Goal: Information Seeking & Learning: Compare options

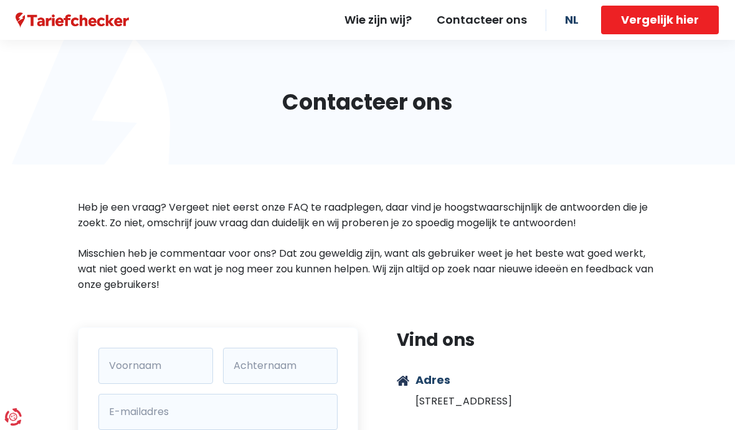
click at [648, 21] on button "Vergelijk hier" at bounding box center [660, 20] width 118 height 29
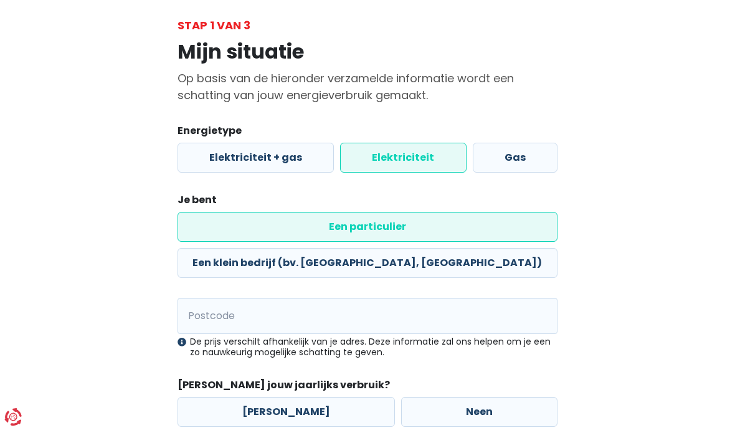
scroll to position [67, 0]
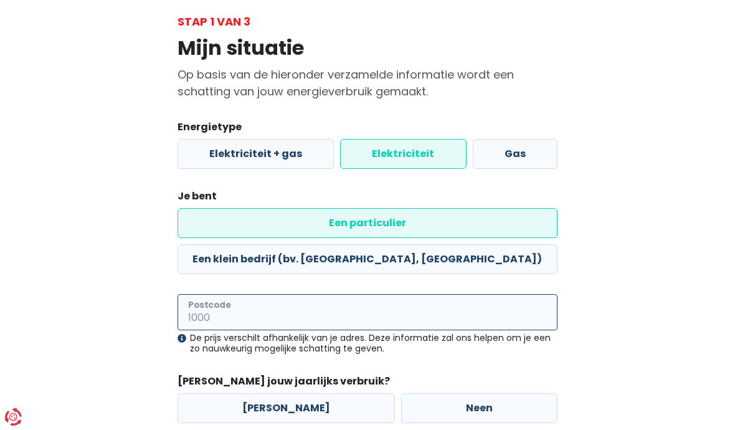
click at [202, 294] on input "Postcode" at bounding box center [367, 312] width 380 height 36
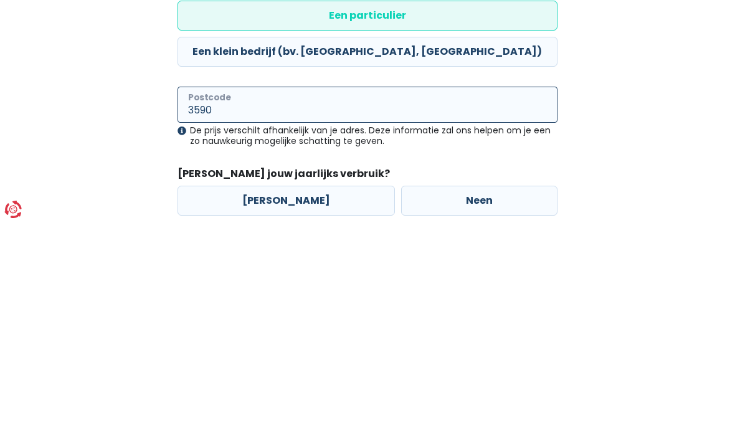
type input "3590"
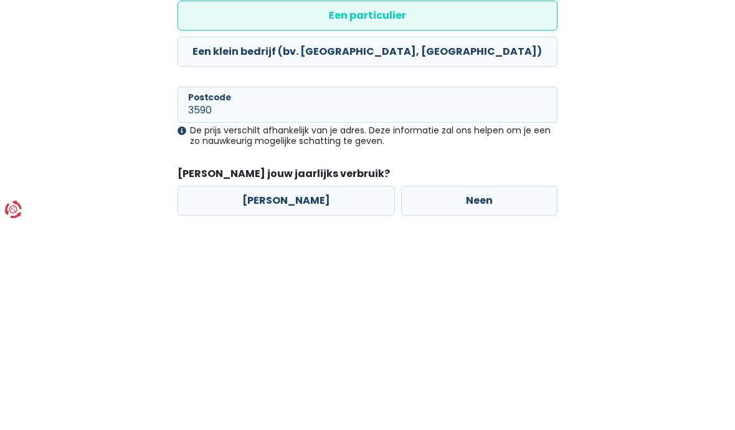
click at [116, 162] on div "Mijn situatie Op basis van de hieronder verzamelde informatie wordt een schatti…" at bounding box center [367, 254] width 598 height 449
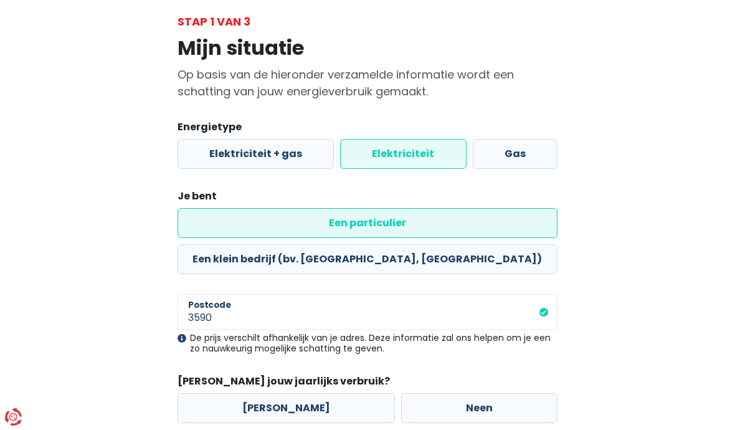
click at [264, 393] on label "[PERSON_NAME]" at bounding box center [285, 408] width 217 height 30
click at [264, 393] on input "[PERSON_NAME]" at bounding box center [285, 408] width 217 height 30
radio input "true"
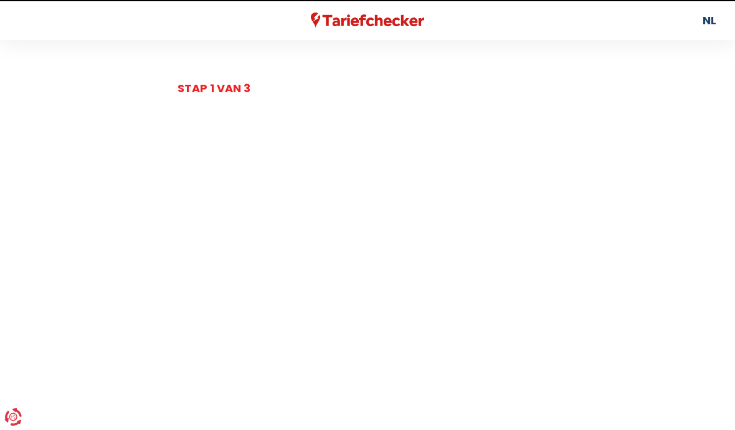
select select
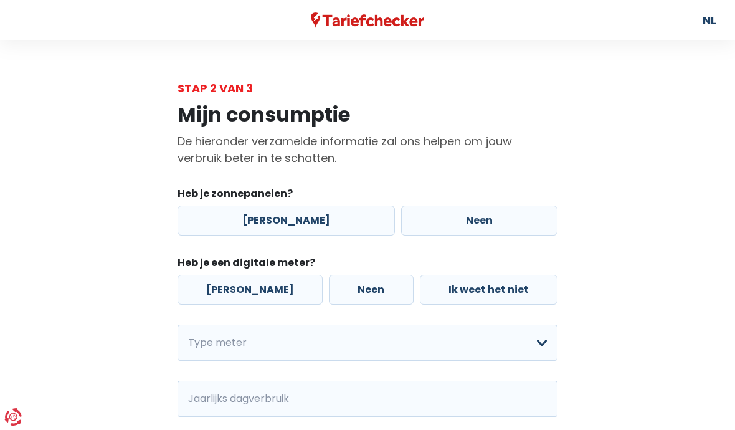
click at [425, 223] on label "Neen" at bounding box center [479, 220] width 156 height 30
click at [425, 223] on input "Neen" at bounding box center [479, 220] width 156 height 30
radio input "true"
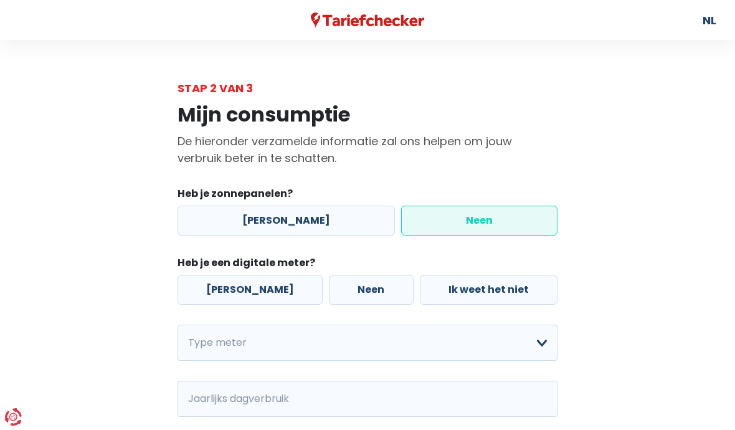
click at [227, 296] on label "[PERSON_NAME]" at bounding box center [249, 290] width 145 height 30
click at [227, 296] on input "[PERSON_NAME]" at bounding box center [249, 290] width 145 height 30
radio input "true"
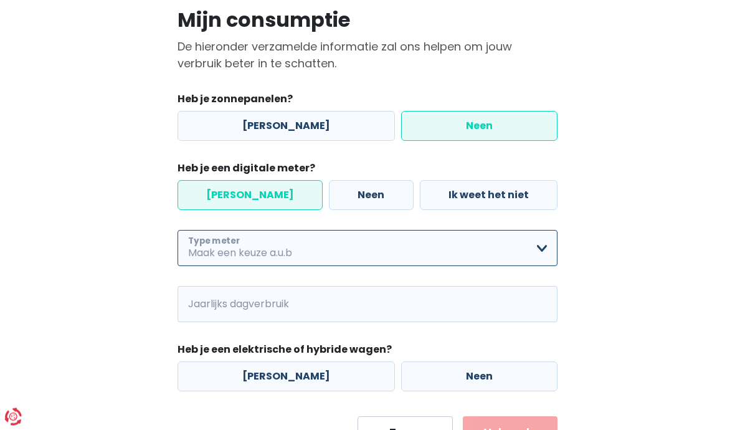
click at [202, 256] on select "Enkelvoudig Tweevoudig Enkelvoudig + uitsluitend nachttarief Tweevoudig + uitsl…" at bounding box center [367, 248] width 380 height 36
select select "day_night_bi_shift_exclusive_night"
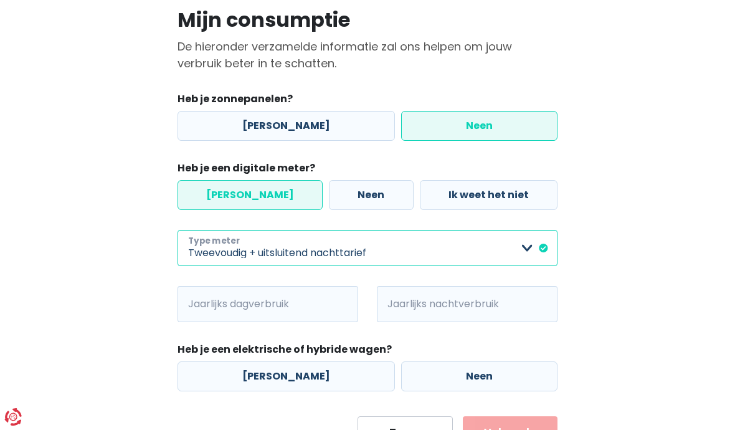
scroll to position [100, 0]
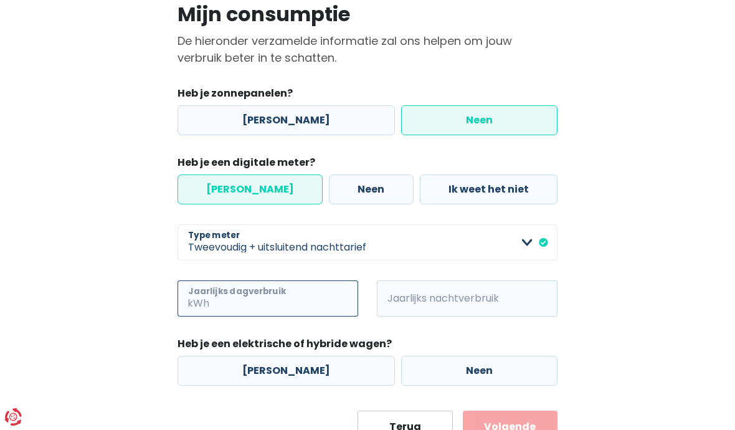
click at [223, 306] on input "Jaarlijks dagverbruik" at bounding box center [285, 298] width 146 height 36
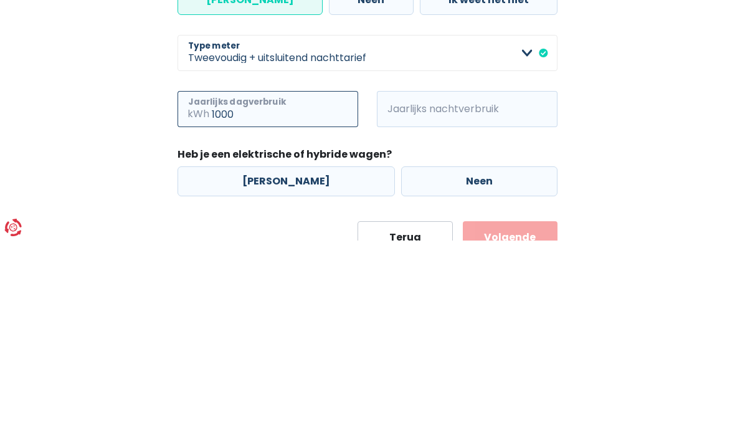
type input "1000"
click at [400, 280] on span "kWh" at bounding box center [394, 298] width 34 height 36
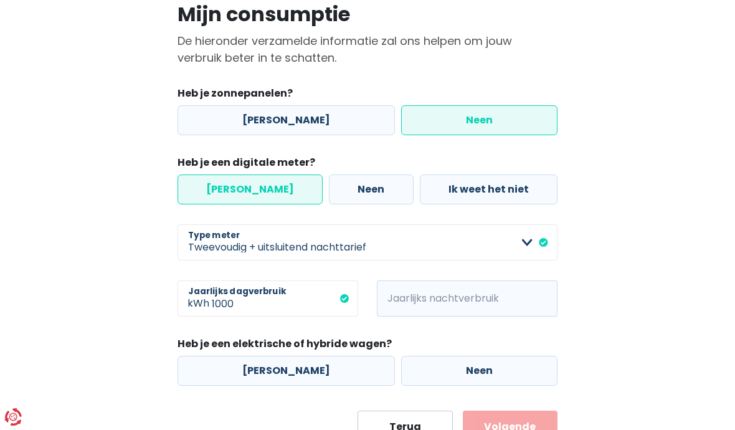
click at [398, 310] on span "kWh" at bounding box center [394, 298] width 34 height 36
click at [414, 303] on input "Jaarlijks nachtverbruik" at bounding box center [484, 298] width 146 height 36
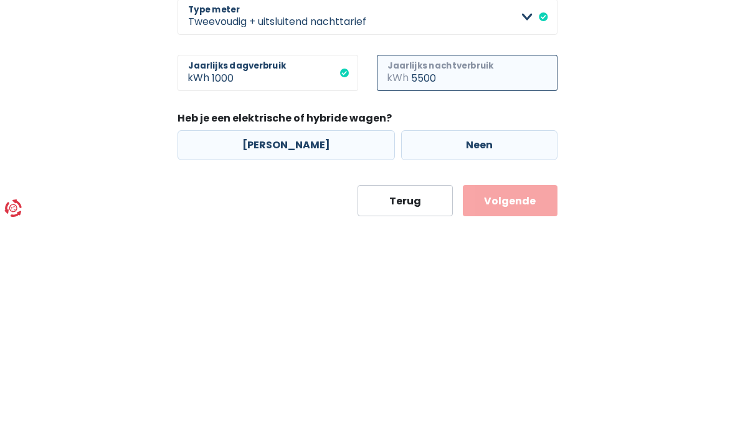
scroll to position [118, 0]
type input "5500"
click at [435, 338] on label "Neen" at bounding box center [479, 353] width 156 height 30
click at [435, 338] on input "Neen" at bounding box center [479, 353] width 156 height 30
radio input "true"
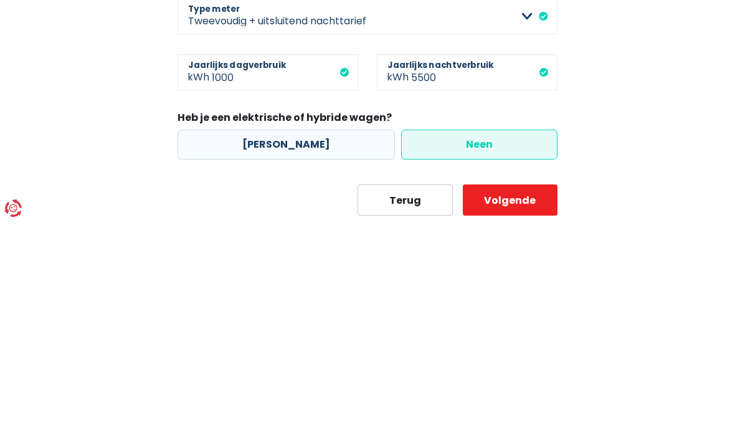
scroll to position [100, 0]
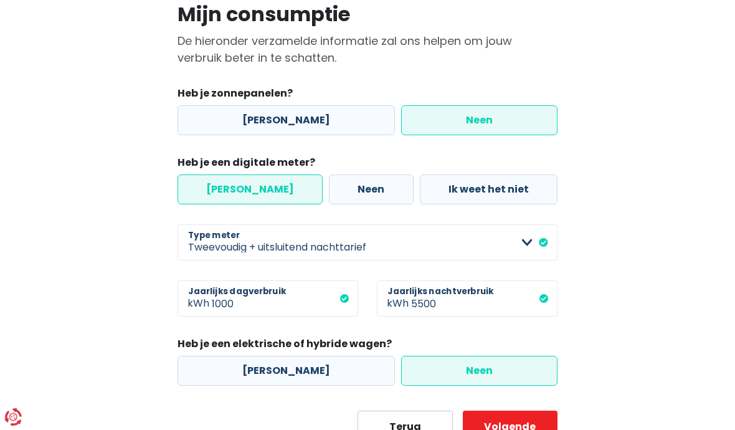
click at [492, 429] on button "Volgende" at bounding box center [510, 425] width 95 height 31
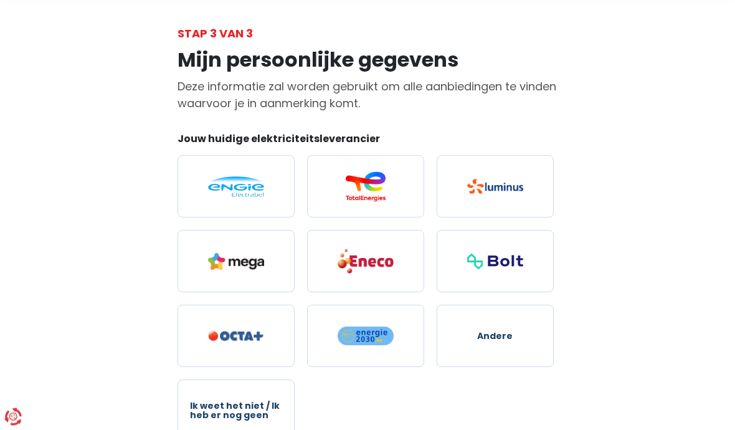
scroll to position [62, 0]
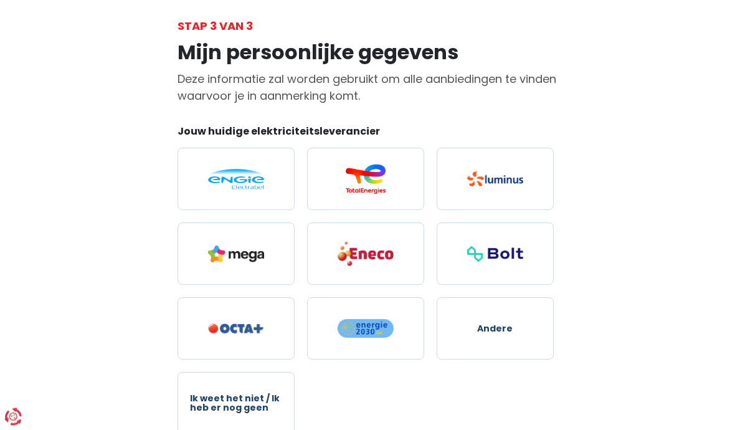
click at [220, 184] on img at bounding box center [236, 179] width 56 height 21
click at [220, 184] on input "radio" at bounding box center [235, 179] width 117 height 62
radio input "true"
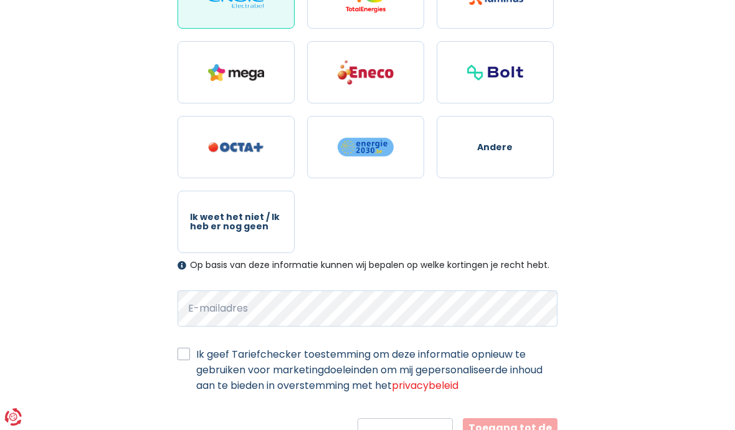
scroll to position [250, 0]
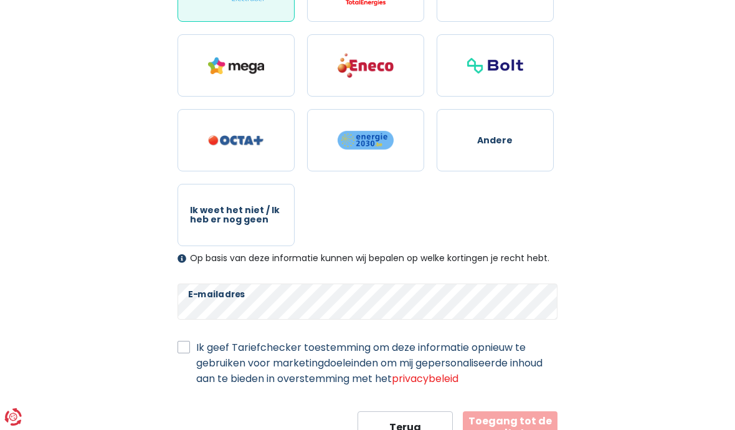
click at [196, 347] on label "Ik geef Tariefchecker toestemming om deze informatie opnieuw te gebruiken voor …" at bounding box center [376, 362] width 361 height 47
click at [178, 347] on input "Ik geef Tariefchecker toestemming om deze informatie opnieuw te gebruiken voor …" at bounding box center [183, 345] width 12 height 12
checkbox input "true"
click at [497, 428] on button "Toegang tot de resultaten" at bounding box center [510, 426] width 95 height 31
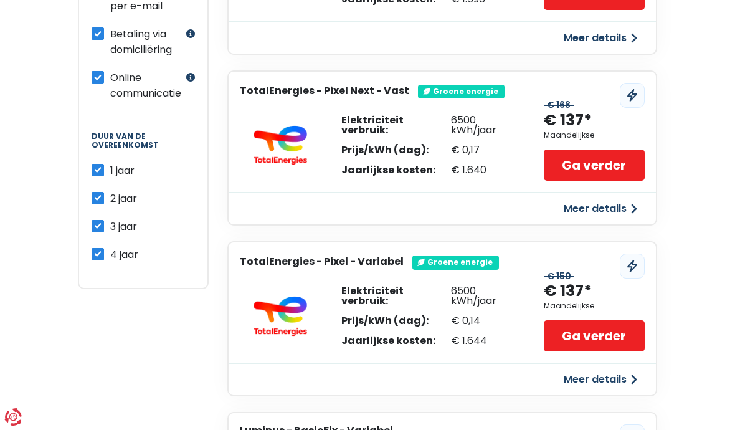
scroll to position [536, 0]
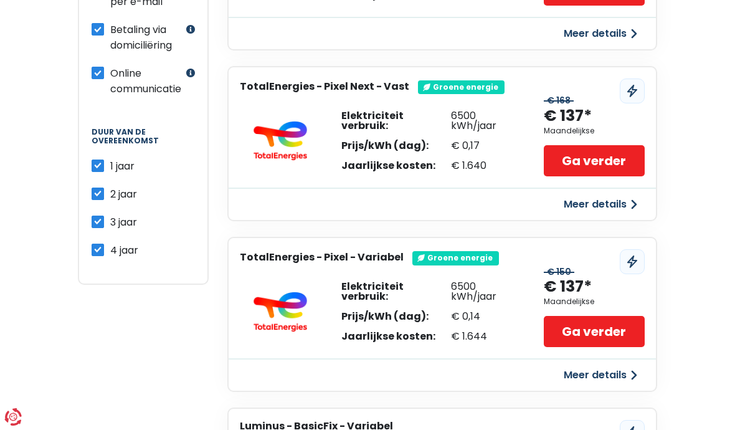
click at [110, 252] on label "4 jaar" at bounding box center [124, 250] width 28 height 16
click at [95, 252] on input "4 jaar" at bounding box center [98, 248] width 12 height 12
checkbox input "false"
click at [110, 224] on label "3 jaar" at bounding box center [123, 222] width 27 height 16
click at [92, 224] on input "3 jaar" at bounding box center [98, 220] width 12 height 12
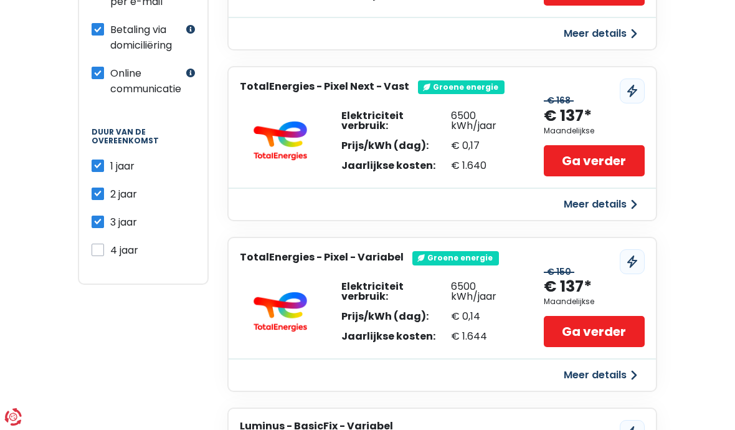
checkbox input "false"
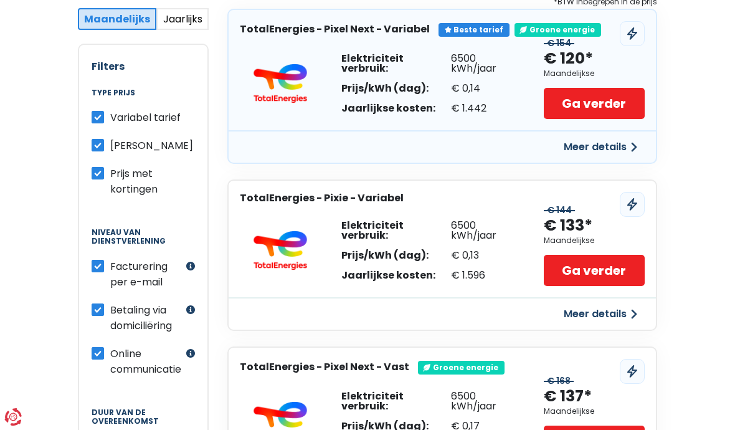
scroll to position [255, 0]
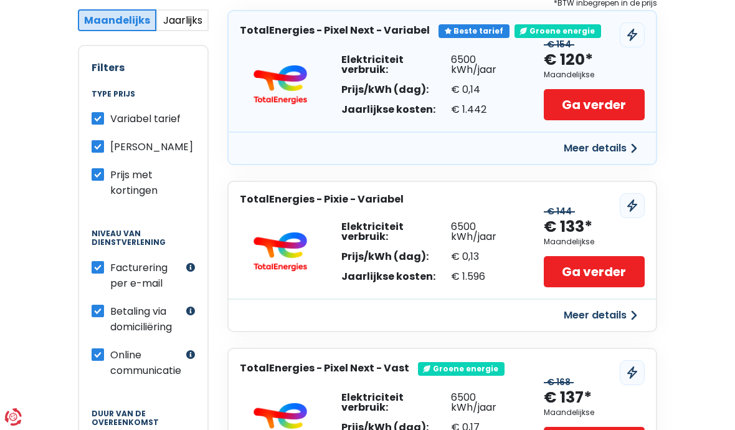
click at [572, 101] on link "Ga verder" at bounding box center [594, 104] width 101 height 31
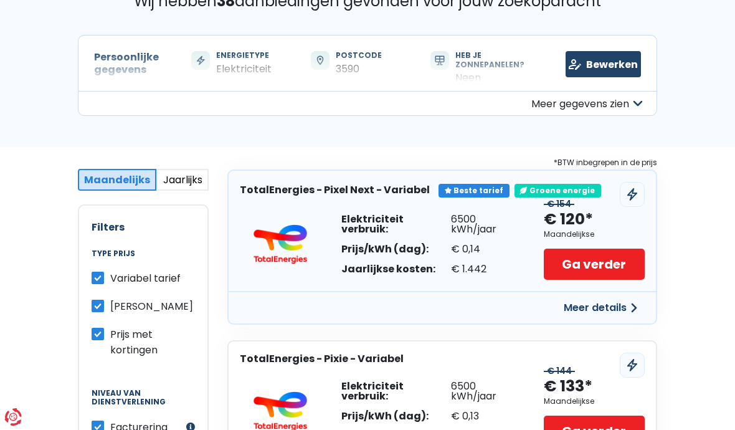
scroll to position [0, 0]
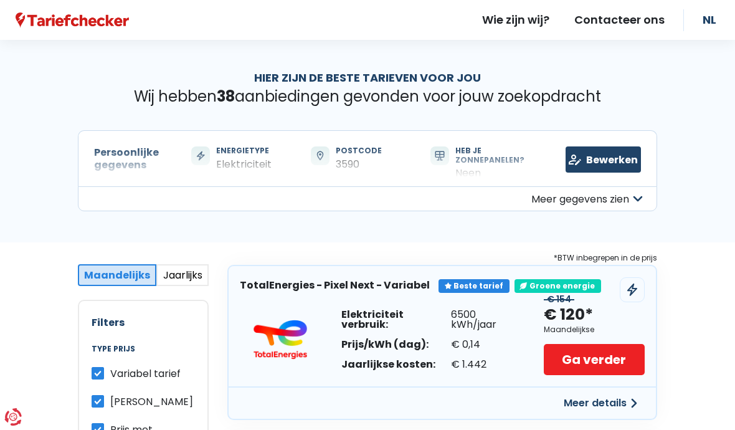
click at [600, 160] on link "Bewerken" at bounding box center [602, 159] width 75 height 26
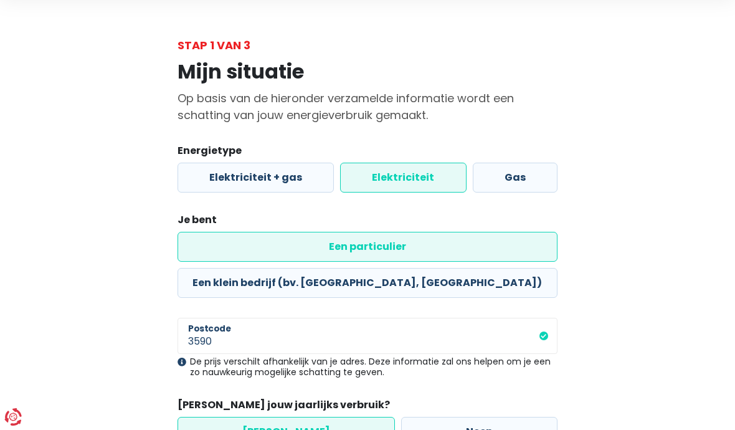
scroll to position [67, 0]
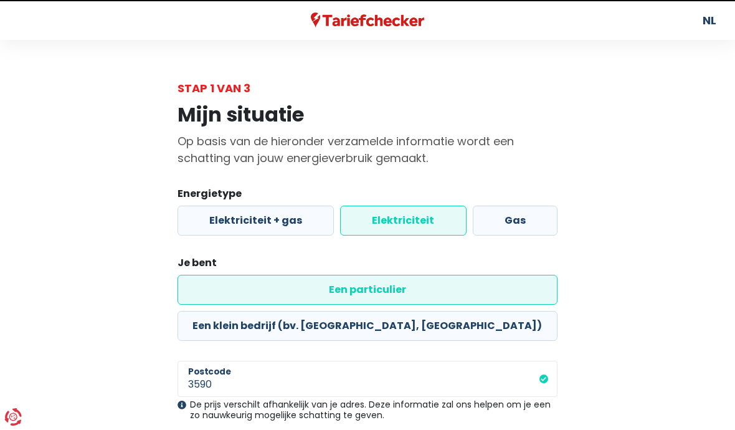
select select "day_night_bi_shift_exclusive_night"
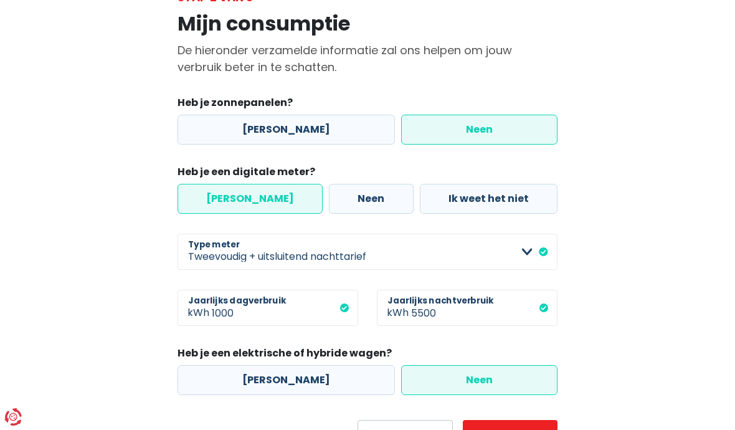
scroll to position [100, 0]
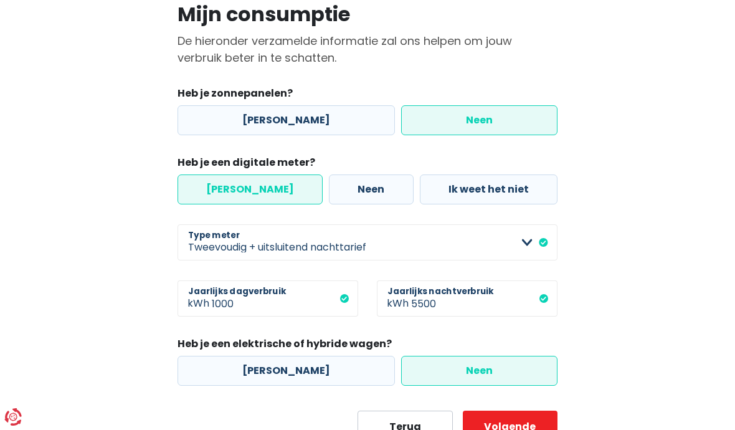
click at [506, 429] on button "Volgende" at bounding box center [510, 425] width 95 height 31
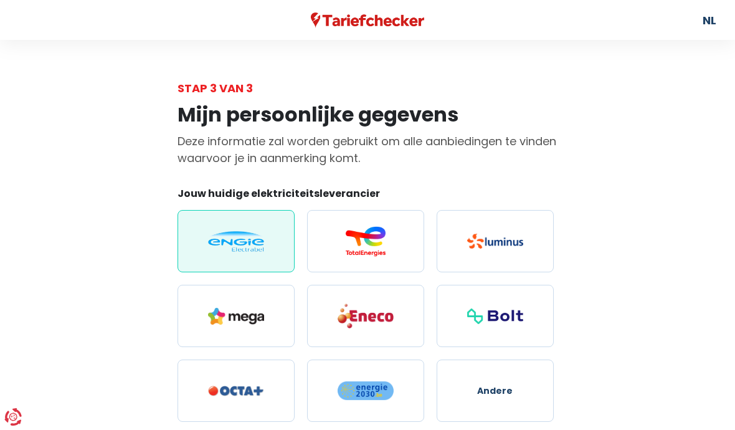
click at [223, 242] on img at bounding box center [236, 241] width 56 height 21
click at [223, 242] on input "radio" at bounding box center [235, 241] width 117 height 62
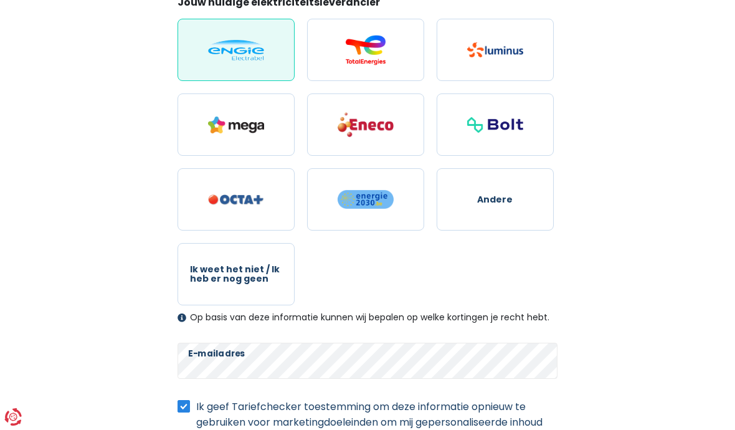
scroll to position [250, 0]
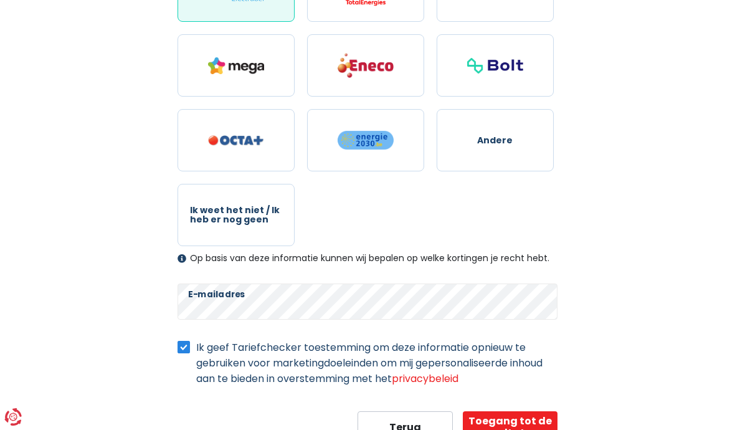
click at [500, 429] on button "Toegang tot de resultaten" at bounding box center [510, 426] width 95 height 31
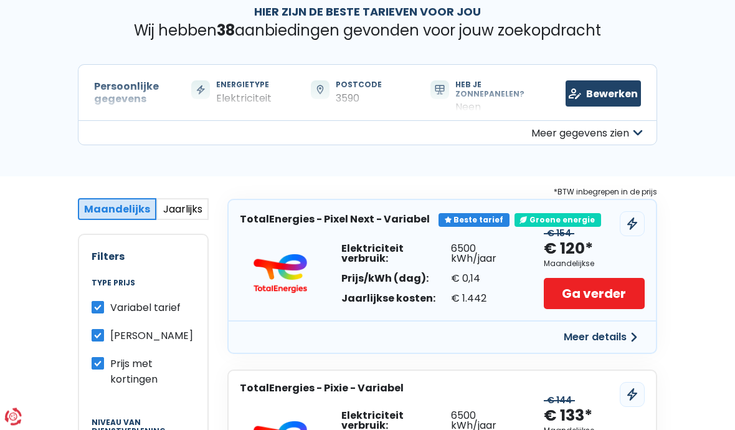
click at [181, 213] on button "Jaarlijks" at bounding box center [182, 210] width 52 height 22
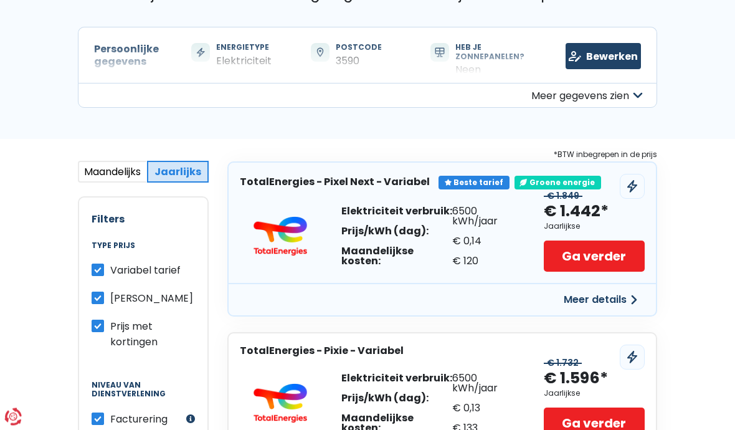
scroll to position [104, 0]
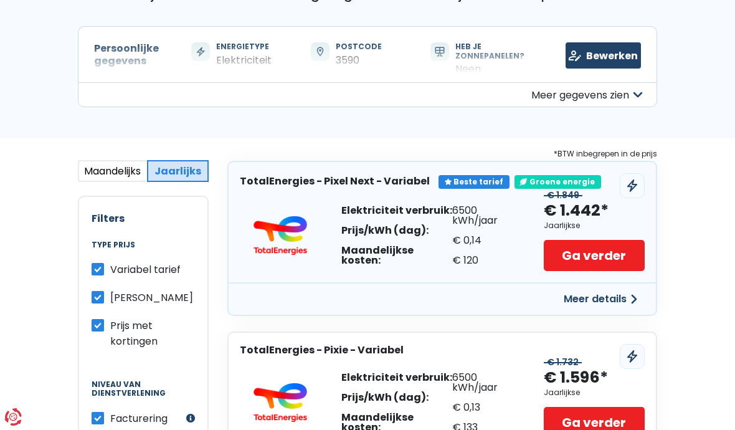
click at [578, 301] on button "Meer details" at bounding box center [600, 299] width 88 height 22
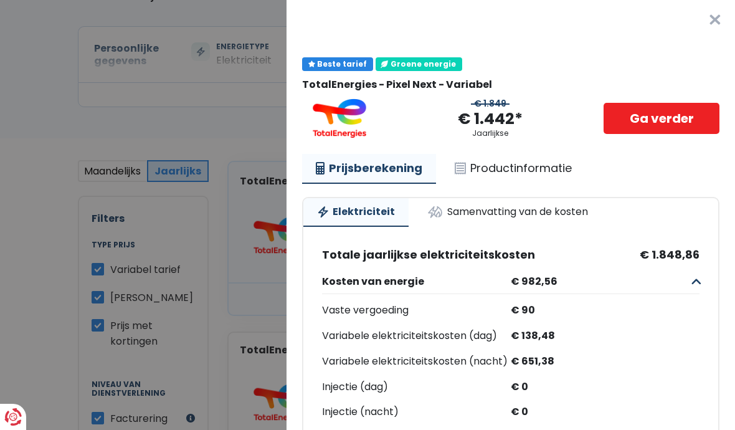
scroll to position [0, 0]
click at [496, 173] on link "Productinformatie" at bounding box center [513, 168] width 144 height 29
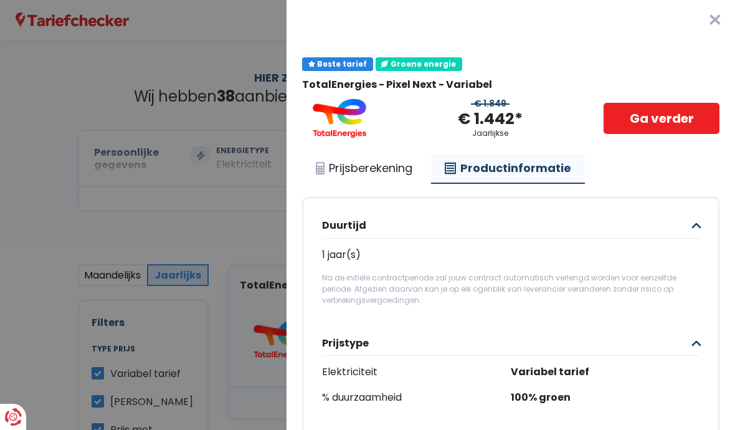
click at [707, 19] on button "×" at bounding box center [715, 20] width 40 height 40
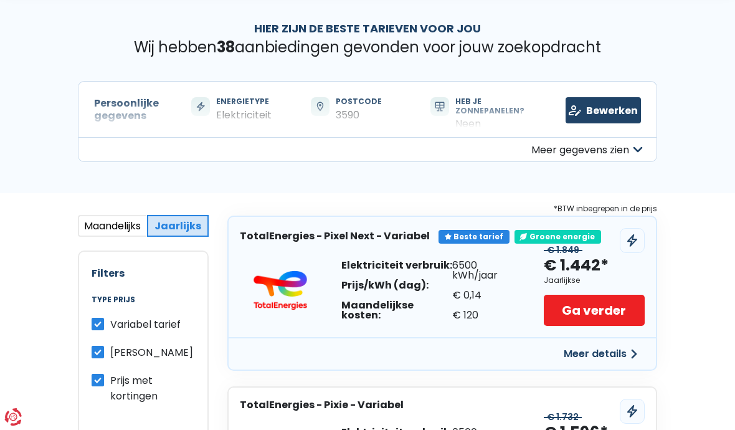
scroll to position [49, 0]
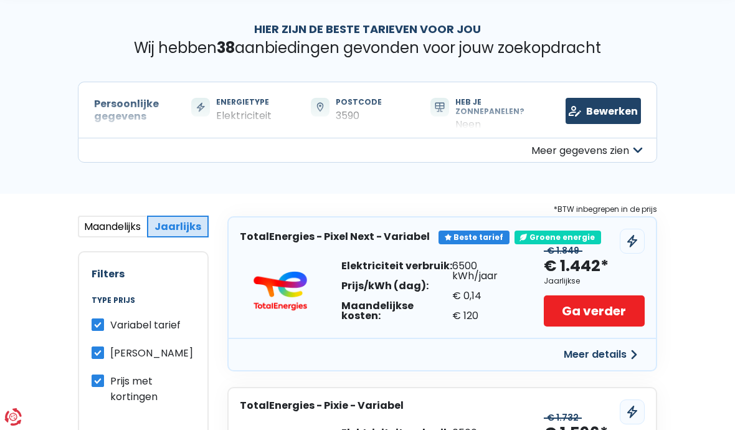
click at [110, 223] on button "Maandelijks" at bounding box center [112, 226] width 69 height 22
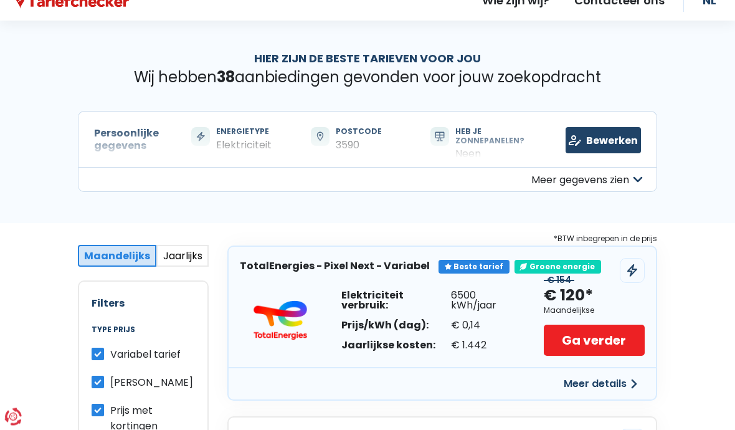
scroll to position [0, 0]
